Goal: Complete application form

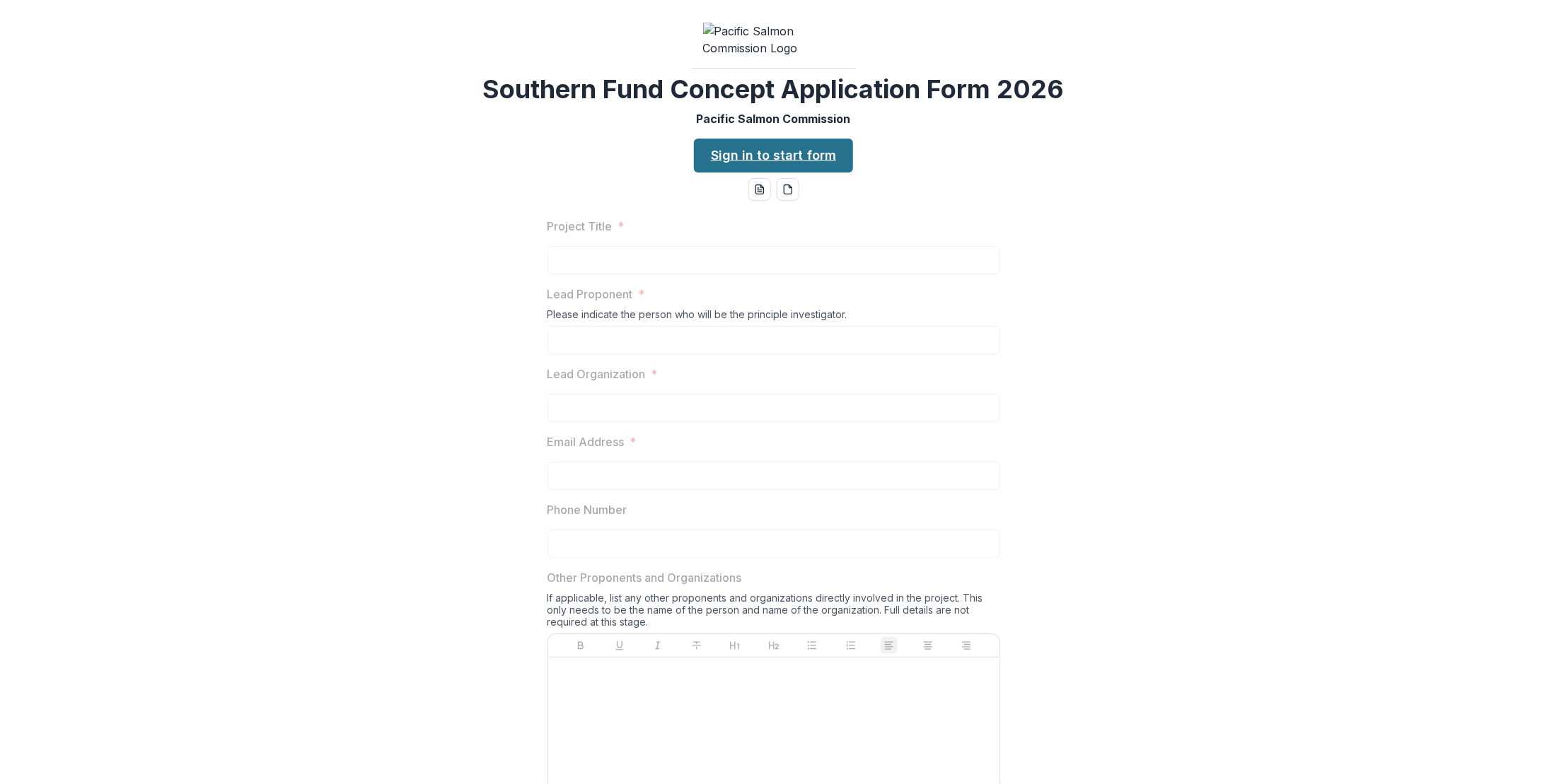
click at [796, 172] on link "Sign in to start form" at bounding box center [773, 155] width 159 height 34
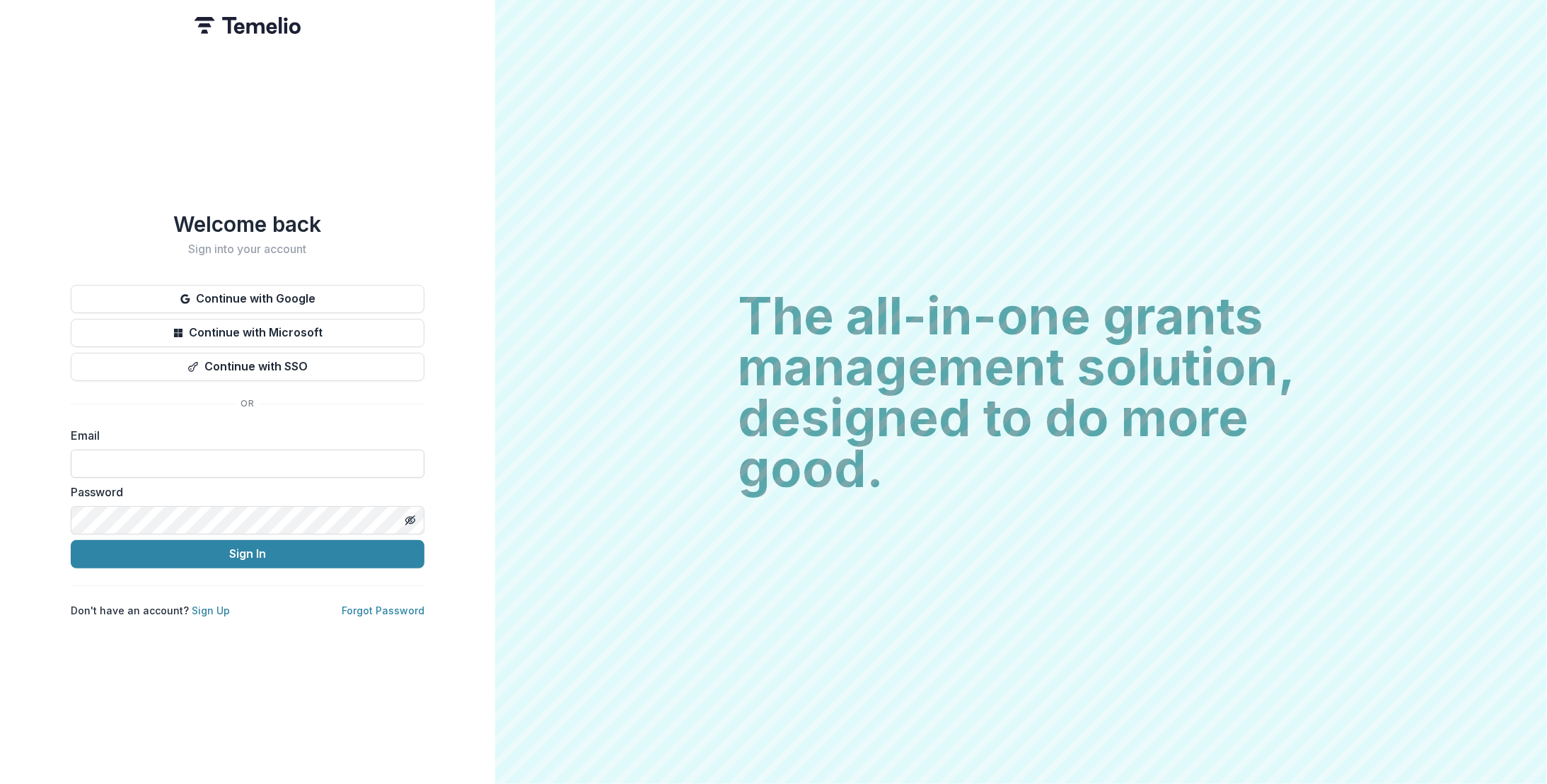
click at [162, 456] on input at bounding box center [247, 464] width 354 height 28
type input "**********"
click at [264, 549] on button "Sign In" at bounding box center [247, 554] width 354 height 28
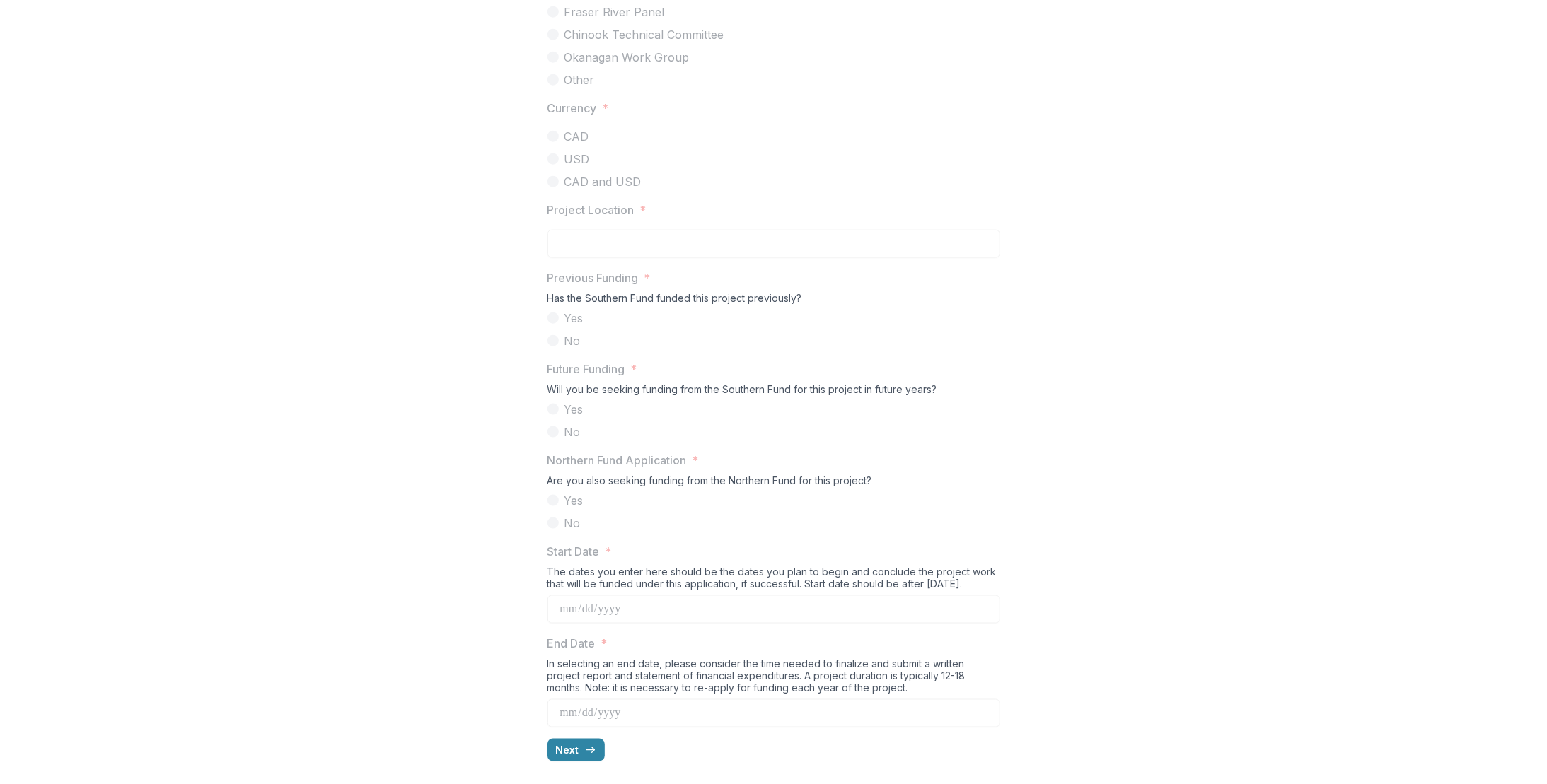
scroll to position [1117, 0]
click at [590, 747] on icon "button" at bounding box center [590, 750] width 12 height 12
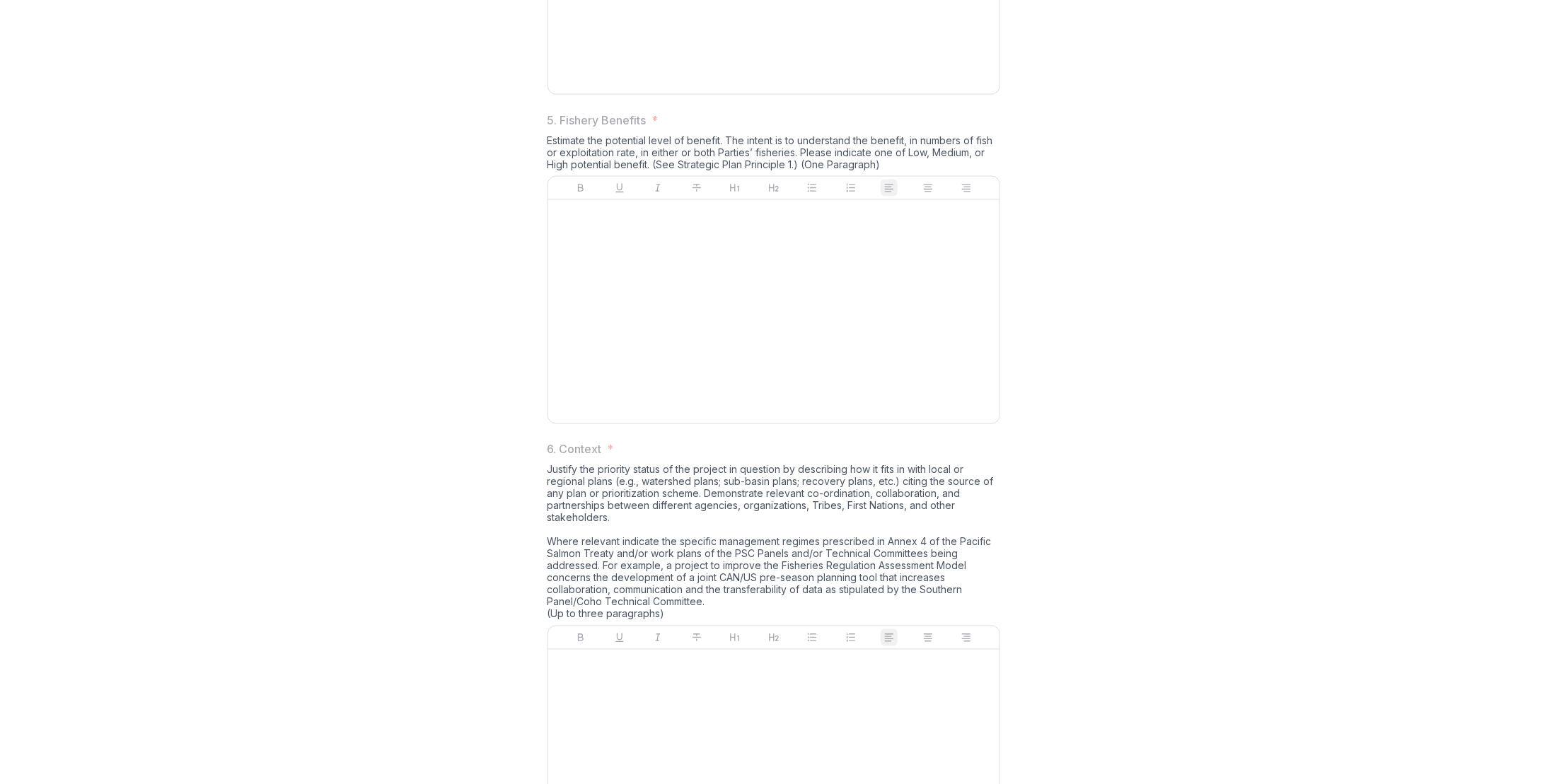
scroll to position [1830, 0]
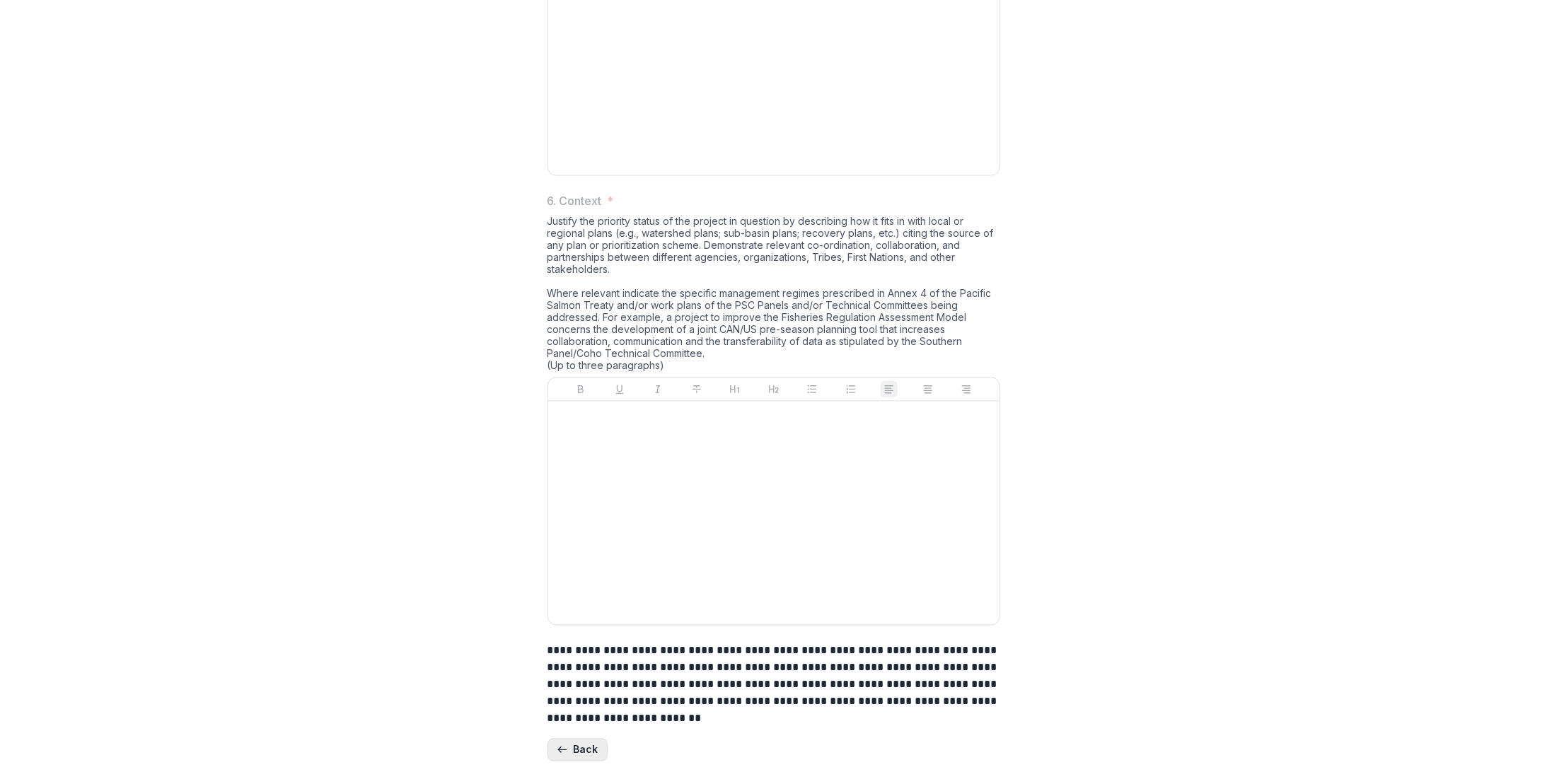
click at [587, 744] on button "Back" at bounding box center [578, 750] width 60 height 22
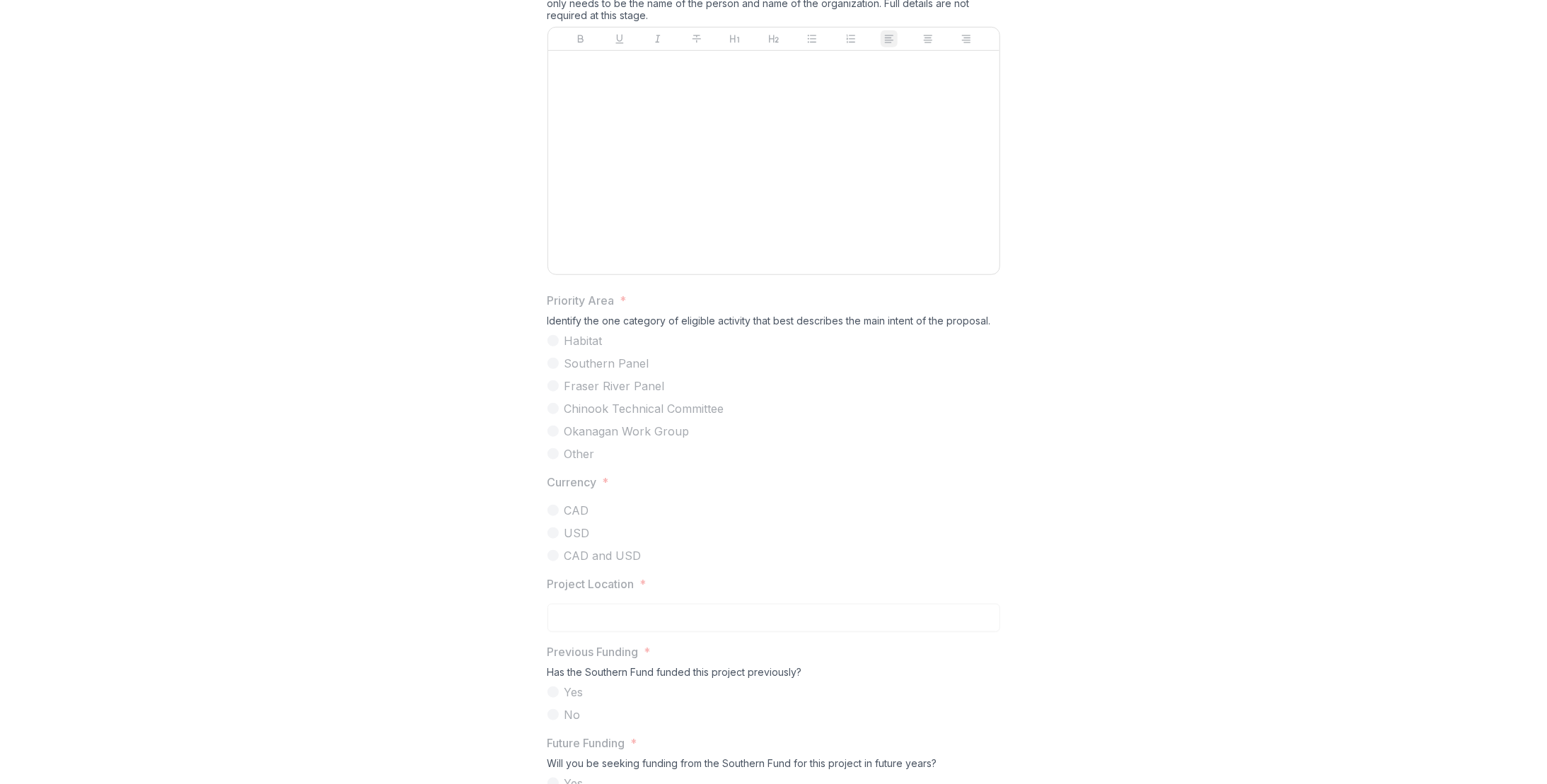
scroll to position [551, 0]
